Goal: Information Seeking & Learning: Stay updated

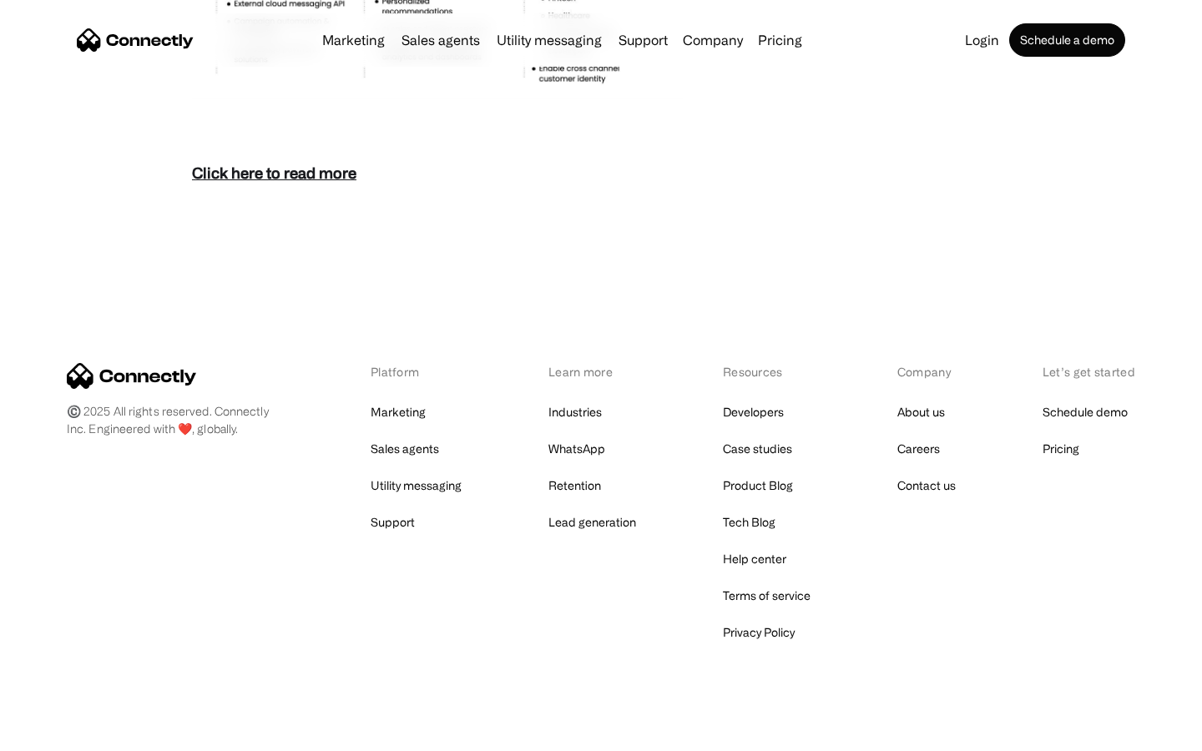
scroll to position [7239, 0]
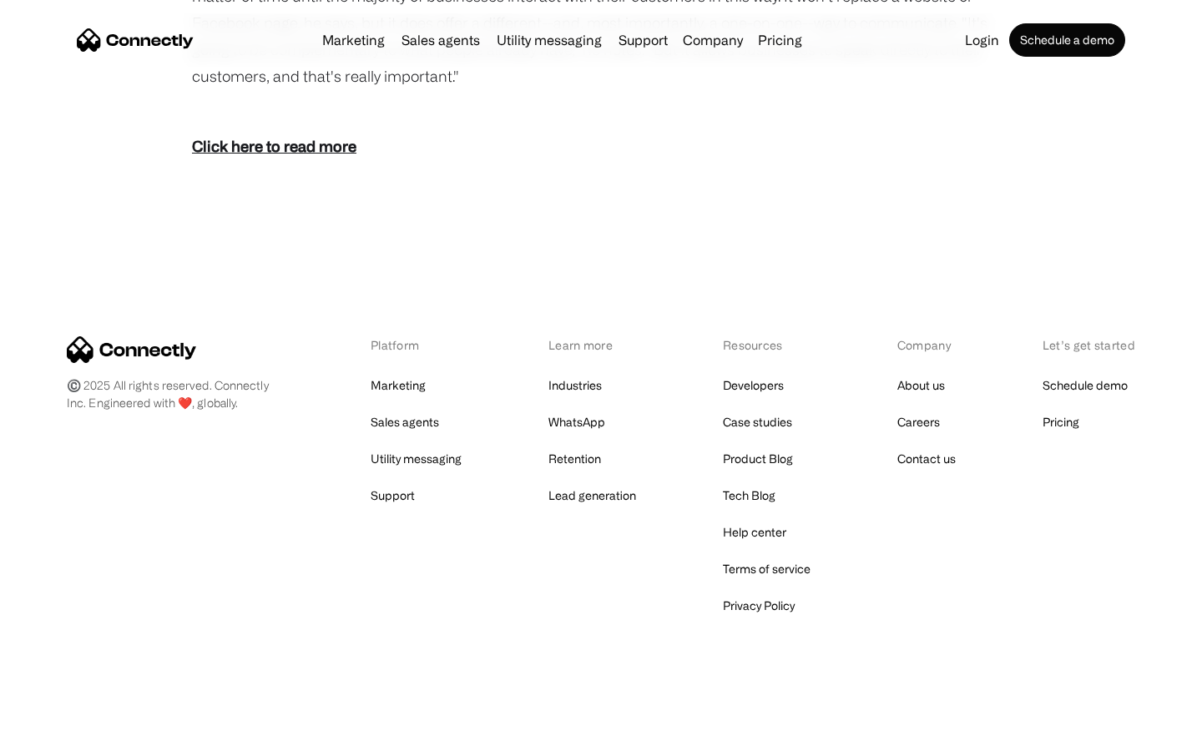
scroll to position [2409, 0]
